Goal: Transaction & Acquisition: Subscribe to service/newsletter

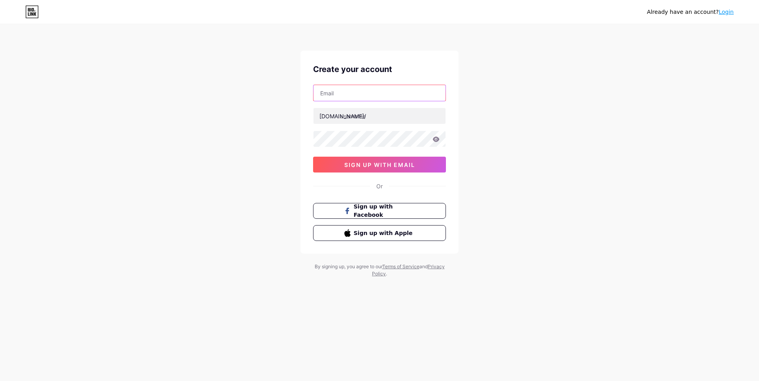
click at [390, 91] on input "text" at bounding box center [379, 93] width 132 height 16
type input "[EMAIL_ADDRESS][DOMAIN_NAME]"
click at [381, 120] on input "text" at bounding box center [379, 116] width 132 height 16
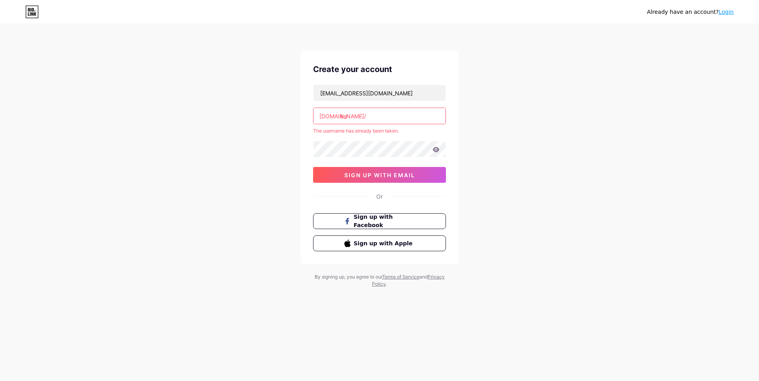
type input "b"
drag, startPoint x: 360, startPoint y: 113, endPoint x: 338, endPoint y: 115, distance: 22.6
click at [338, 115] on div "[DOMAIN_NAME]/ mm" at bounding box center [379, 116] width 133 height 17
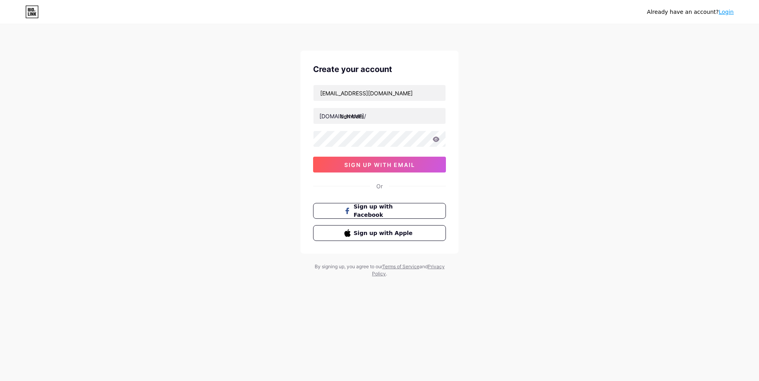
click at [355, 130] on div "[EMAIL_ADDRESS][DOMAIN_NAME] [DOMAIN_NAME]/ bembem 0cAFcWeA4vJfRakwMpgeJM2GP2_s…" at bounding box center [379, 129] width 133 height 88
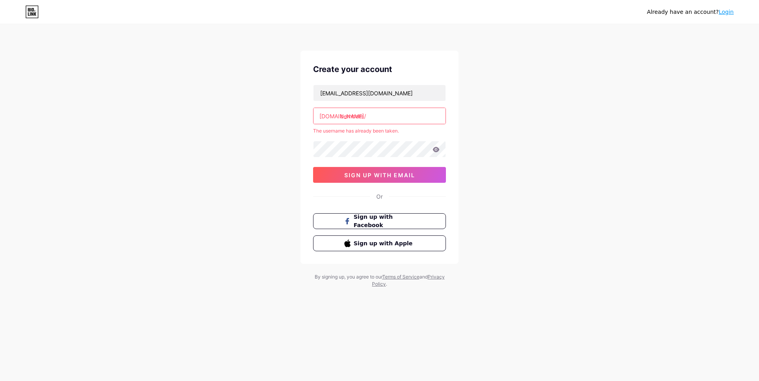
click at [388, 116] on input "bembem" at bounding box center [379, 116] width 132 height 16
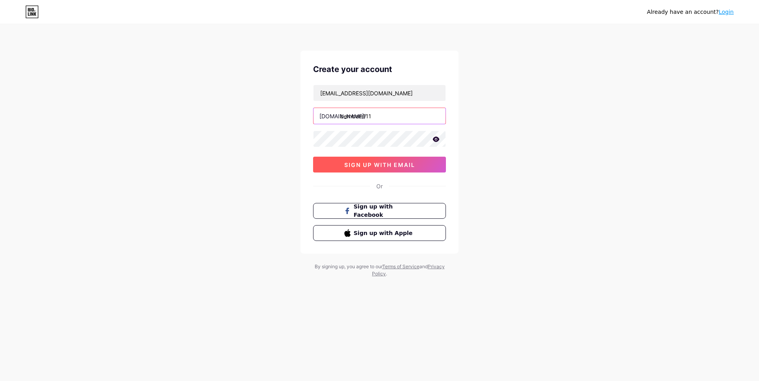
type input "bembem111"
click at [380, 162] on span "sign up with email" at bounding box center [379, 164] width 71 height 7
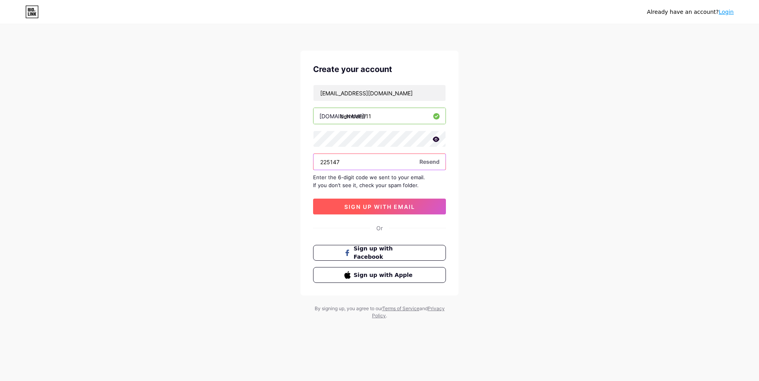
type input "225147"
click at [378, 205] on span "sign up with email" at bounding box center [379, 206] width 71 height 7
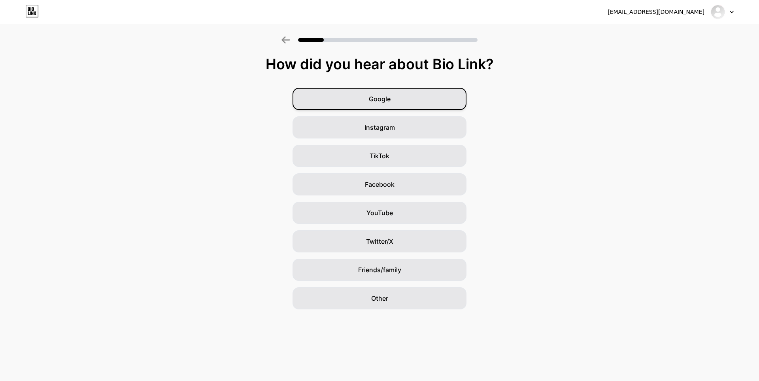
click at [391, 107] on div "Google" at bounding box center [379, 99] width 174 height 22
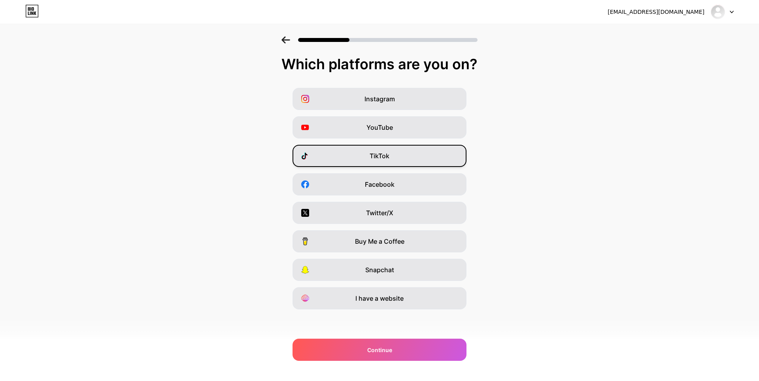
click at [379, 162] on div "TikTok" at bounding box center [379, 156] width 174 height 22
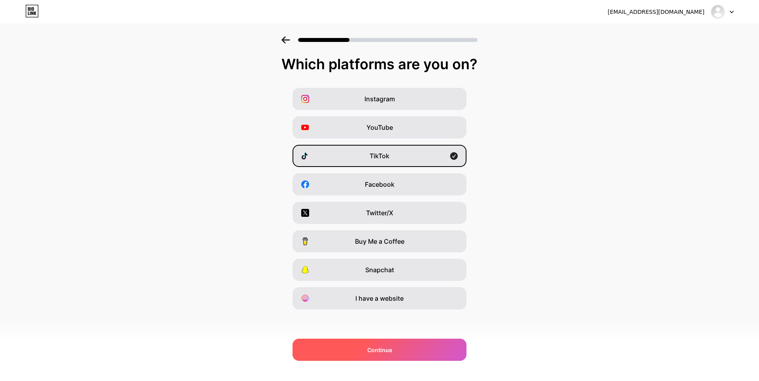
click at [360, 344] on div "Continue" at bounding box center [379, 349] width 174 height 22
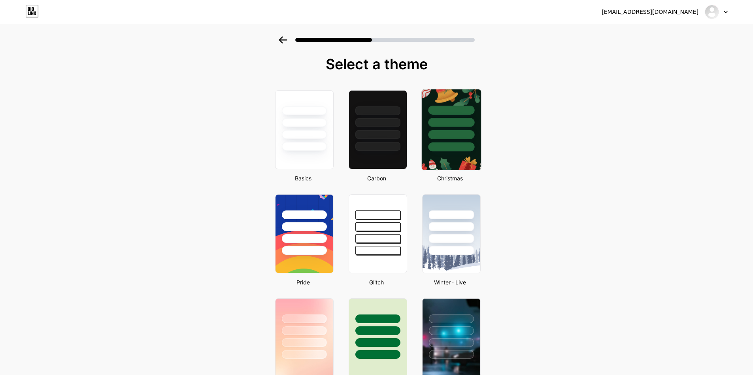
click at [449, 134] on div at bounding box center [451, 134] width 46 height 9
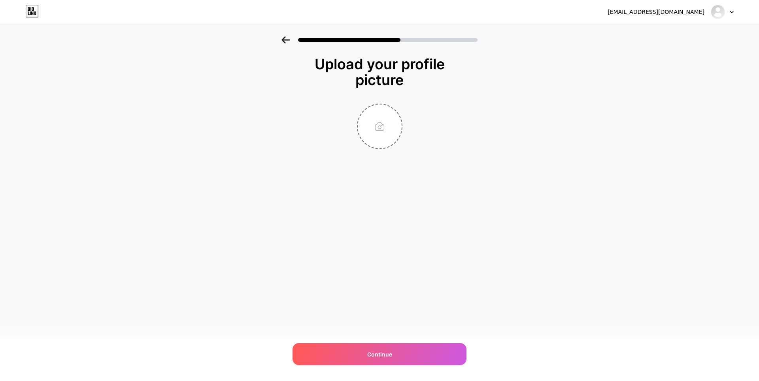
click at [449, 134] on div at bounding box center [379, 126] width 158 height 45
click at [389, 354] on span "Continue" at bounding box center [379, 354] width 25 height 8
click at [372, 142] on input "file" at bounding box center [380, 126] width 44 height 44
type input "C:\fakepath\VVE.png"
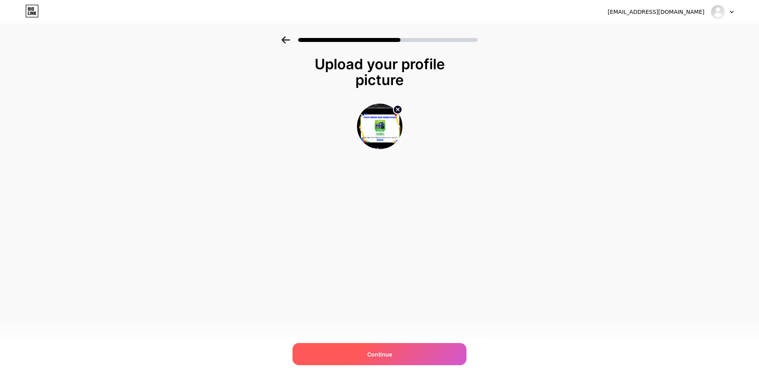
click at [432, 360] on div "Continue" at bounding box center [379, 354] width 174 height 22
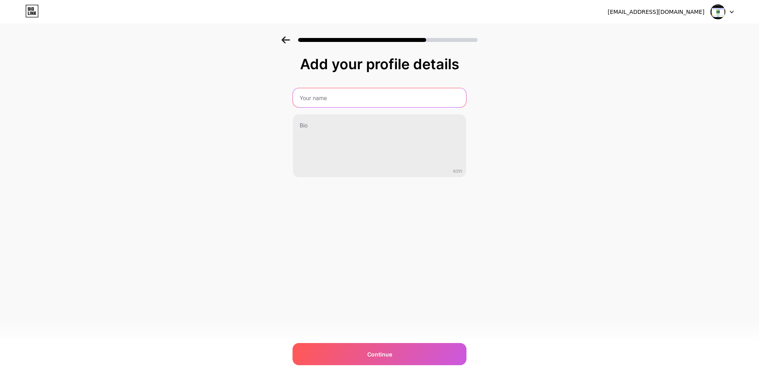
click at [381, 98] on input "text" at bounding box center [379, 97] width 173 height 19
type input "hong"
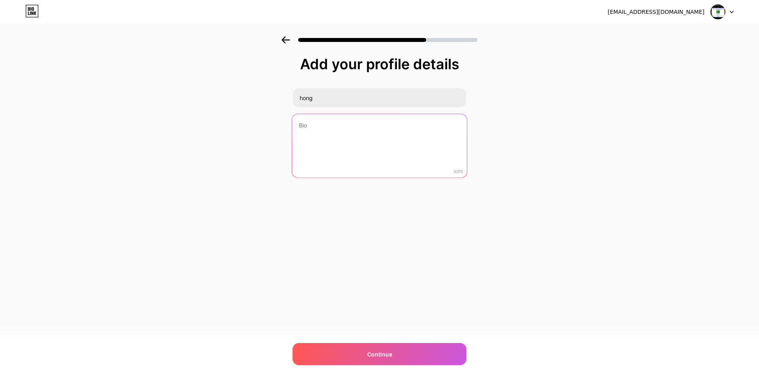
click at [345, 124] on textarea at bounding box center [379, 146] width 175 height 64
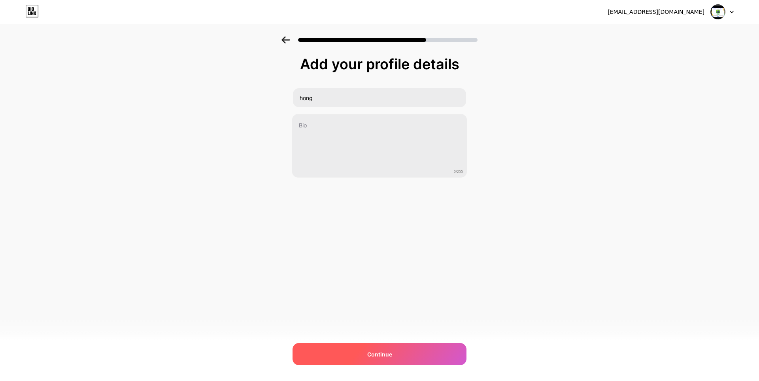
click at [354, 351] on div "Continue" at bounding box center [379, 354] width 174 height 22
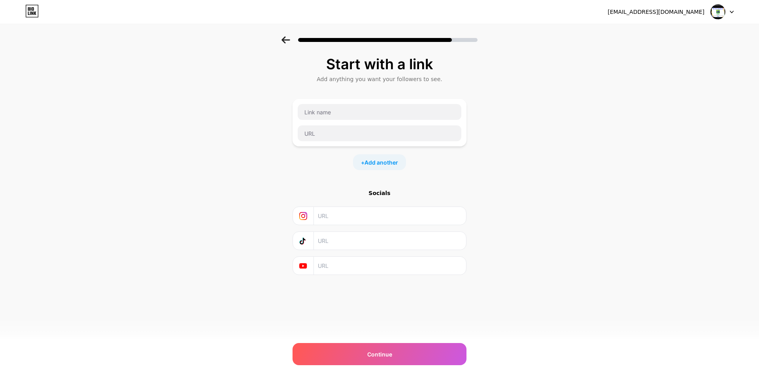
click at [339, 342] on div "[EMAIL_ADDRESS][DOMAIN_NAME] Logout Link Copied Start with a link Add anything …" at bounding box center [379, 190] width 759 height 381
click at [340, 345] on div "Continue" at bounding box center [379, 354] width 174 height 22
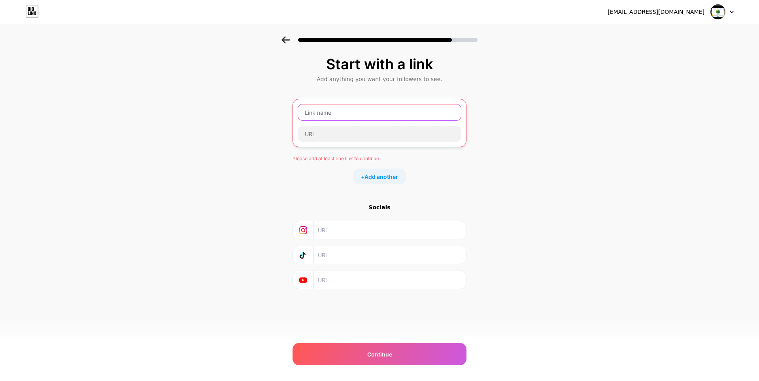
click at [381, 115] on input "text" at bounding box center [379, 112] width 163 height 16
click at [442, 113] on input "text" at bounding box center [379, 112] width 163 height 16
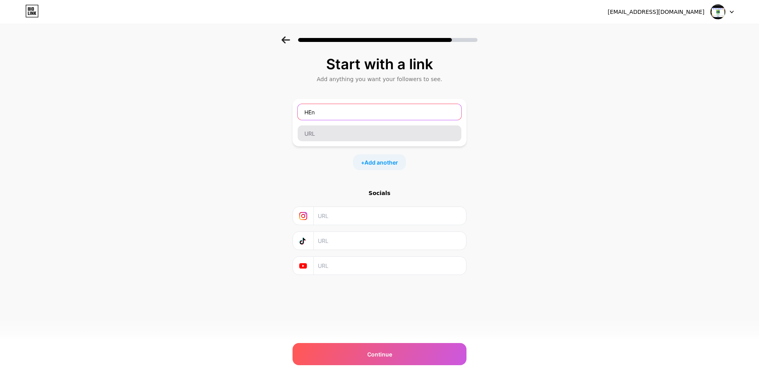
type input "HEn"
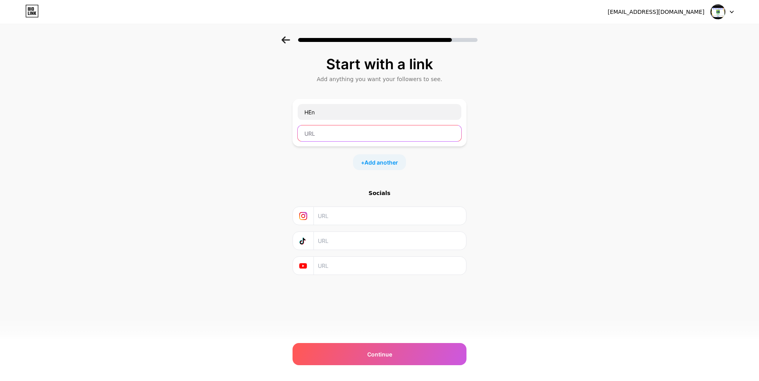
click at [408, 139] on input "text" at bounding box center [380, 133] width 164 height 16
paste input "Oji no tsuma the wife of my uncle"
type input "Oji no tsuma the wife of my uncle"
drag, startPoint x: 412, startPoint y: 134, endPoint x: 135, endPoint y: 122, distance: 277.7
click at [135, 122] on div "Start with a link Add anything you want your followers to see. [PERSON_NAME] no…" at bounding box center [379, 175] width 759 height 278
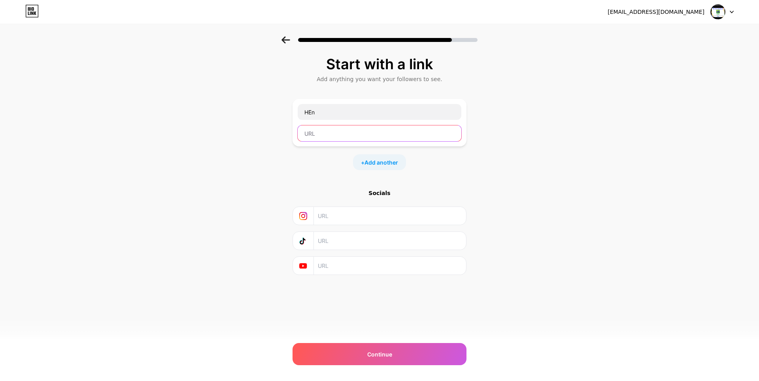
paste input "[URL][DOMAIN_NAME]"
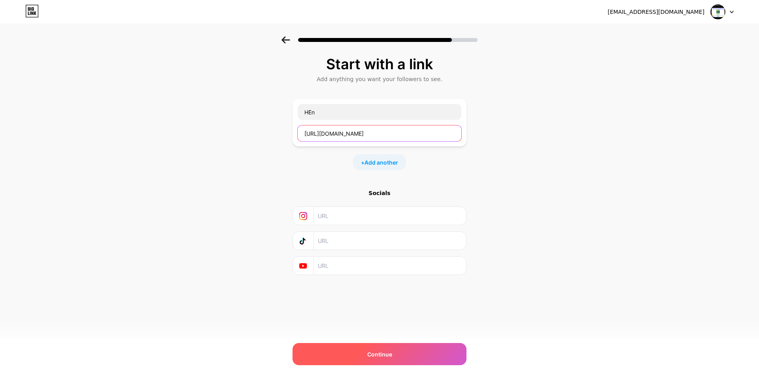
type input "[URL][DOMAIN_NAME]"
click at [362, 353] on div "Continue" at bounding box center [379, 354] width 174 height 22
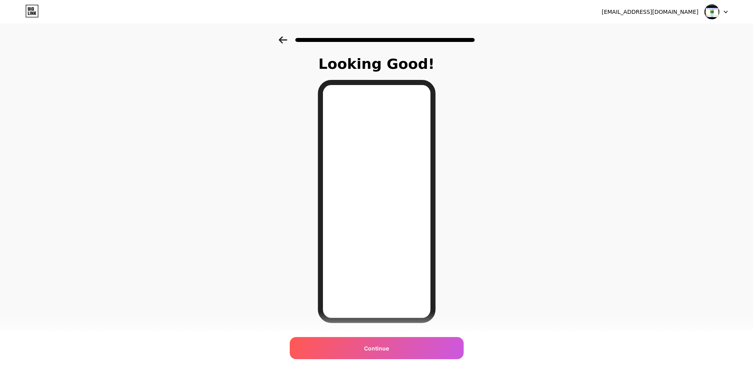
click at [406, 353] on div "Continue" at bounding box center [377, 348] width 174 height 22
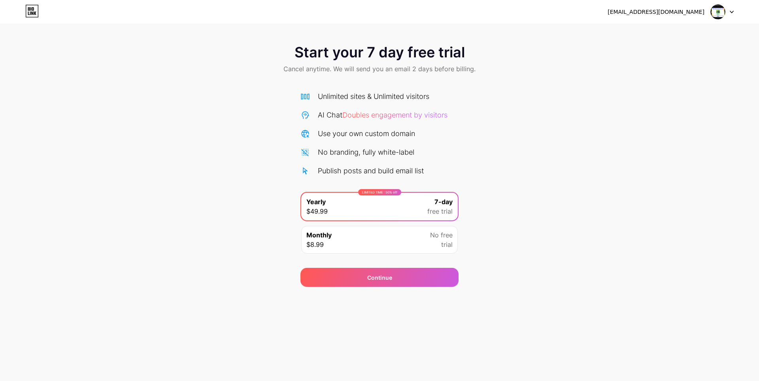
click at [434, 242] on div "No free trial" at bounding box center [441, 239] width 23 height 19
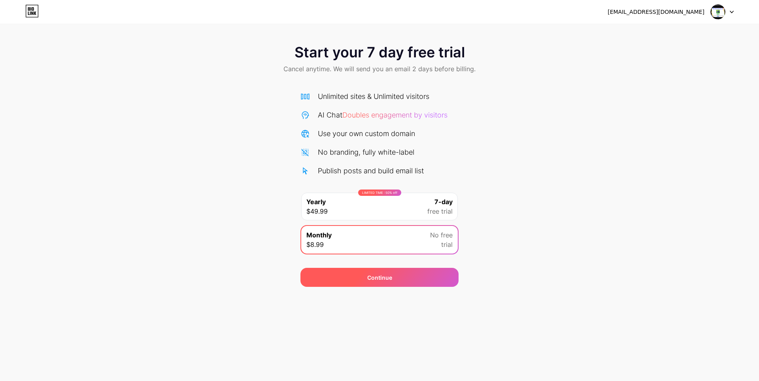
click at [421, 276] on div "Continue" at bounding box center [379, 277] width 158 height 19
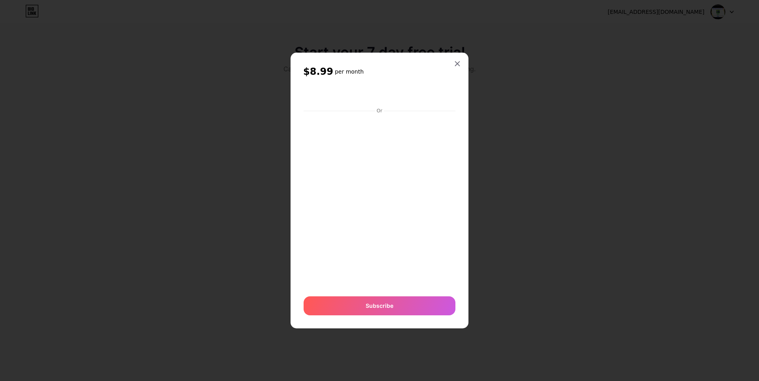
click at [456, 54] on div "$8.99 per month Or Subscribe" at bounding box center [379, 190] width 178 height 275
click at [457, 66] on icon at bounding box center [457, 63] width 6 height 6
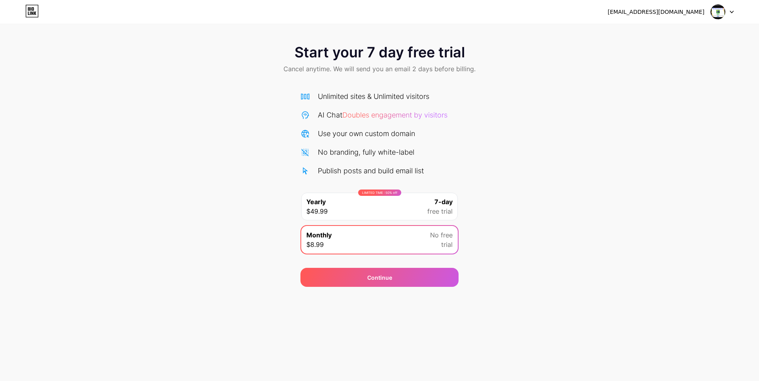
click at [549, 170] on div "Start your 7 day free trial Cancel anytime. We will send you an email 2 days be…" at bounding box center [379, 161] width 759 height 250
click at [33, 17] on icon at bounding box center [31, 11] width 13 height 13
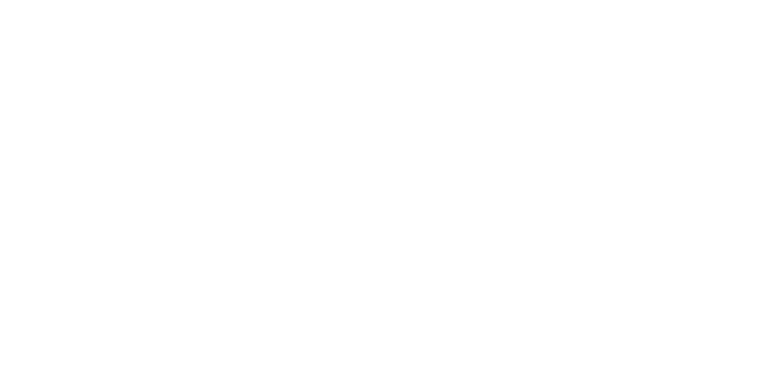
click at [33, 0] on html at bounding box center [379, 0] width 759 height 0
